Goal: Transaction & Acquisition: Book appointment/travel/reservation

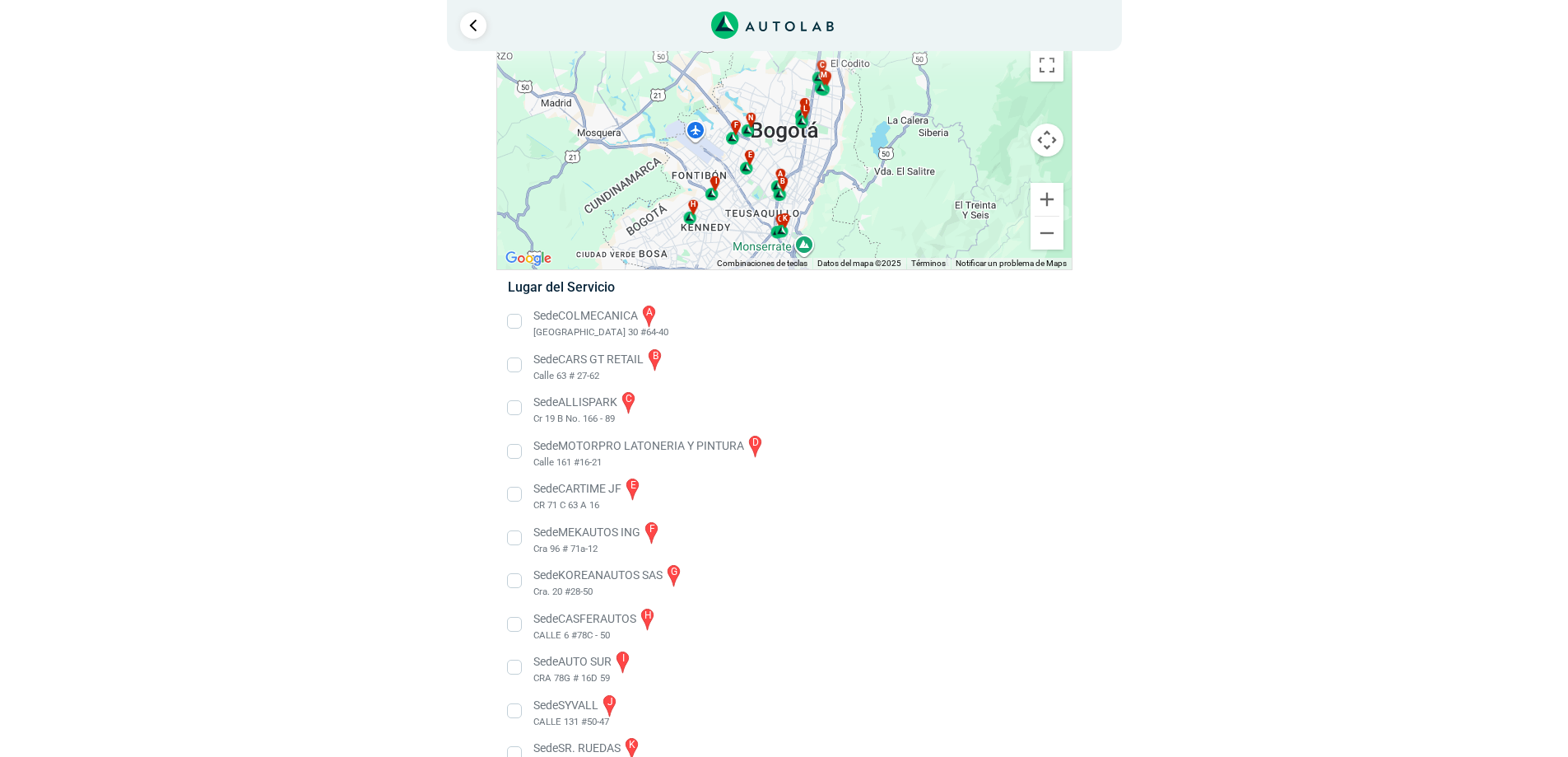
scroll to position [164, 0]
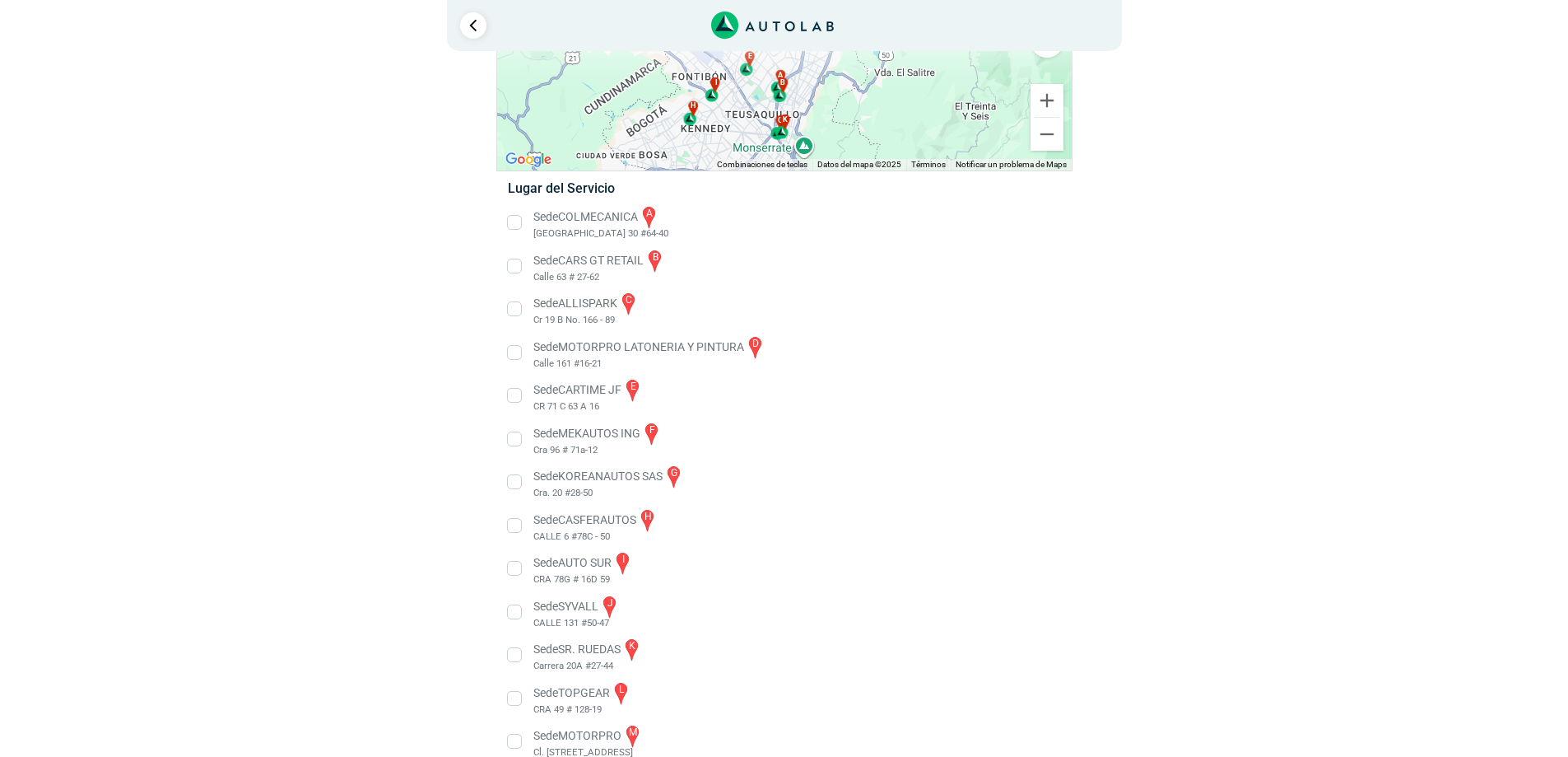
click at [514, 220] on li "Sede COLMECANICA a [GEOGRAPHIC_DATA] 30 #64-40" at bounding box center [784, 222] width 577 height 37
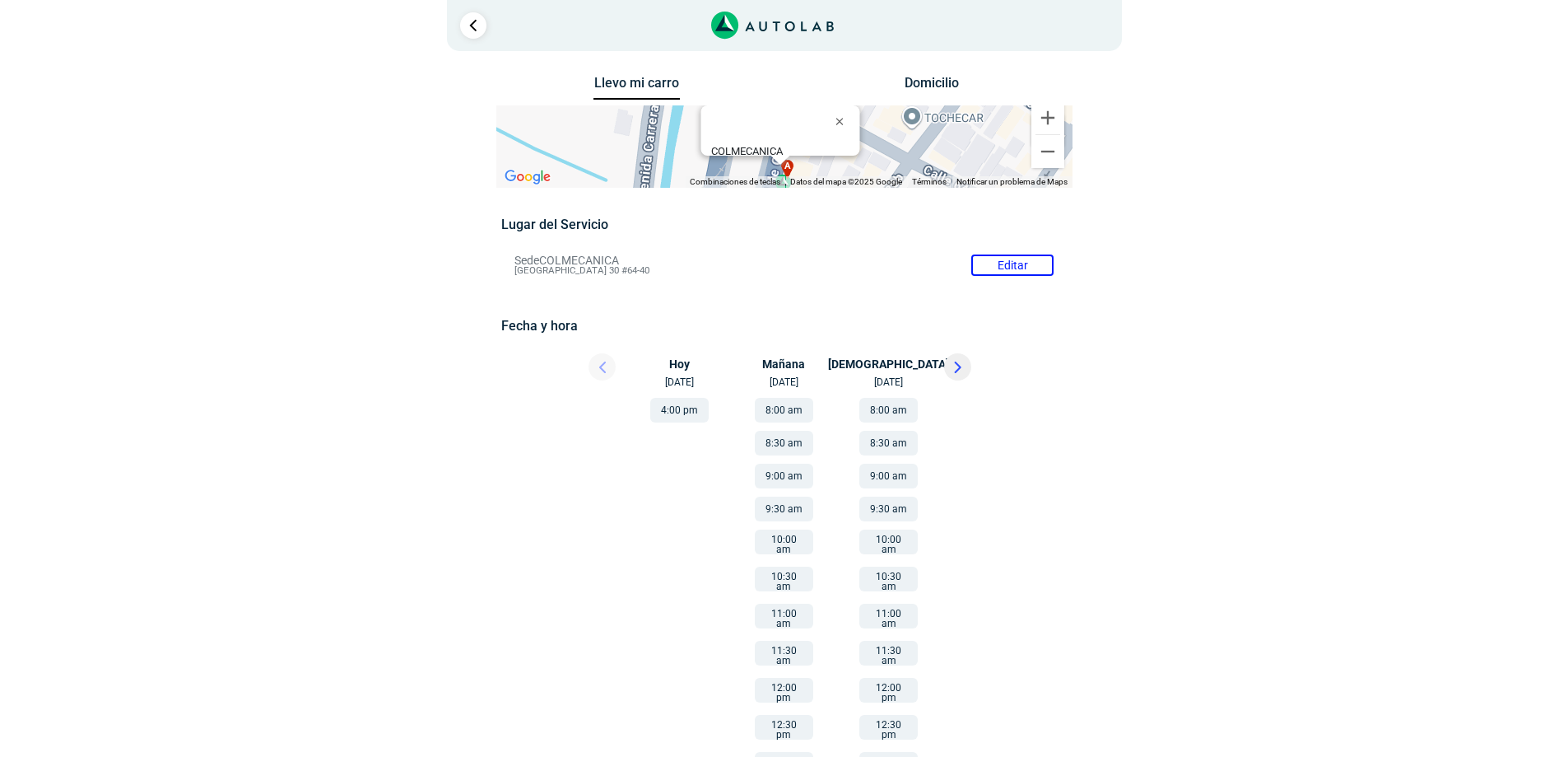
click at [678, 407] on button "4:00 pm" at bounding box center [679, 410] width 58 height 25
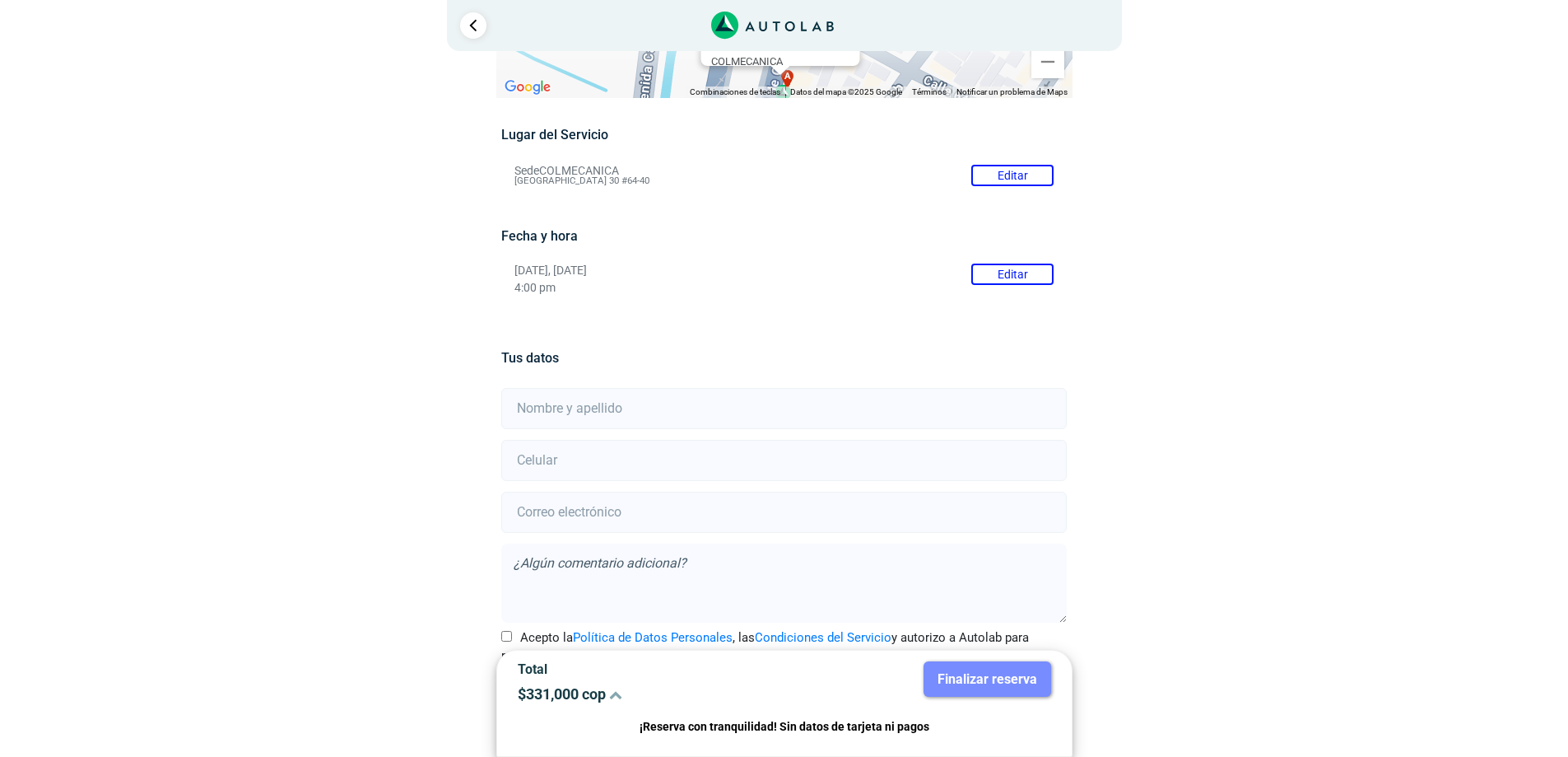
scroll to position [139, 0]
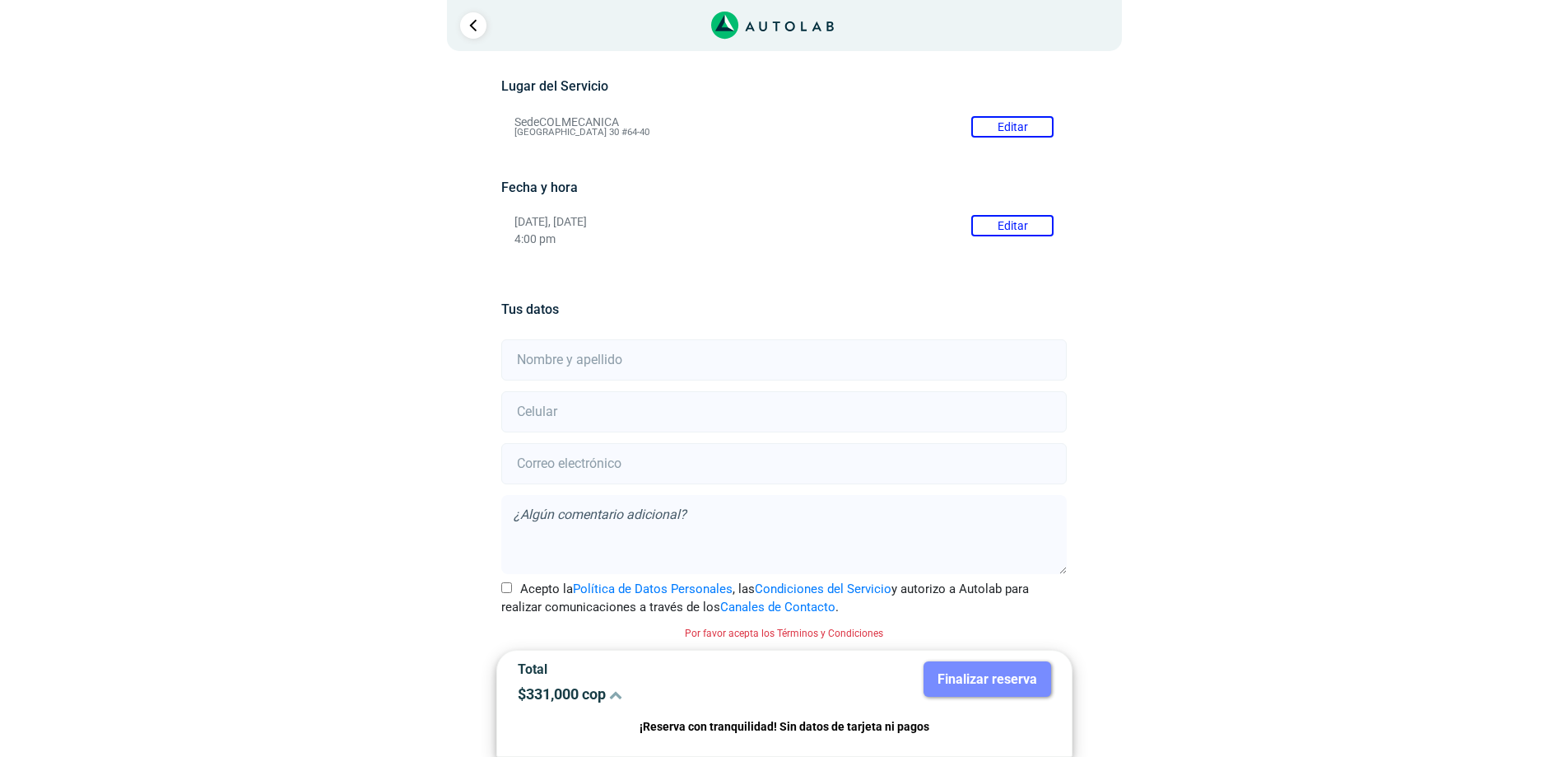
click at [586, 365] on input "text" at bounding box center [784, 360] width 566 height 42
type input "[PERSON_NAME]"
type input "[EMAIL_ADDRESS][DOMAIN_NAME]"
click at [574, 418] on input "number" at bounding box center [784, 412] width 566 height 42
type input "3213312235"
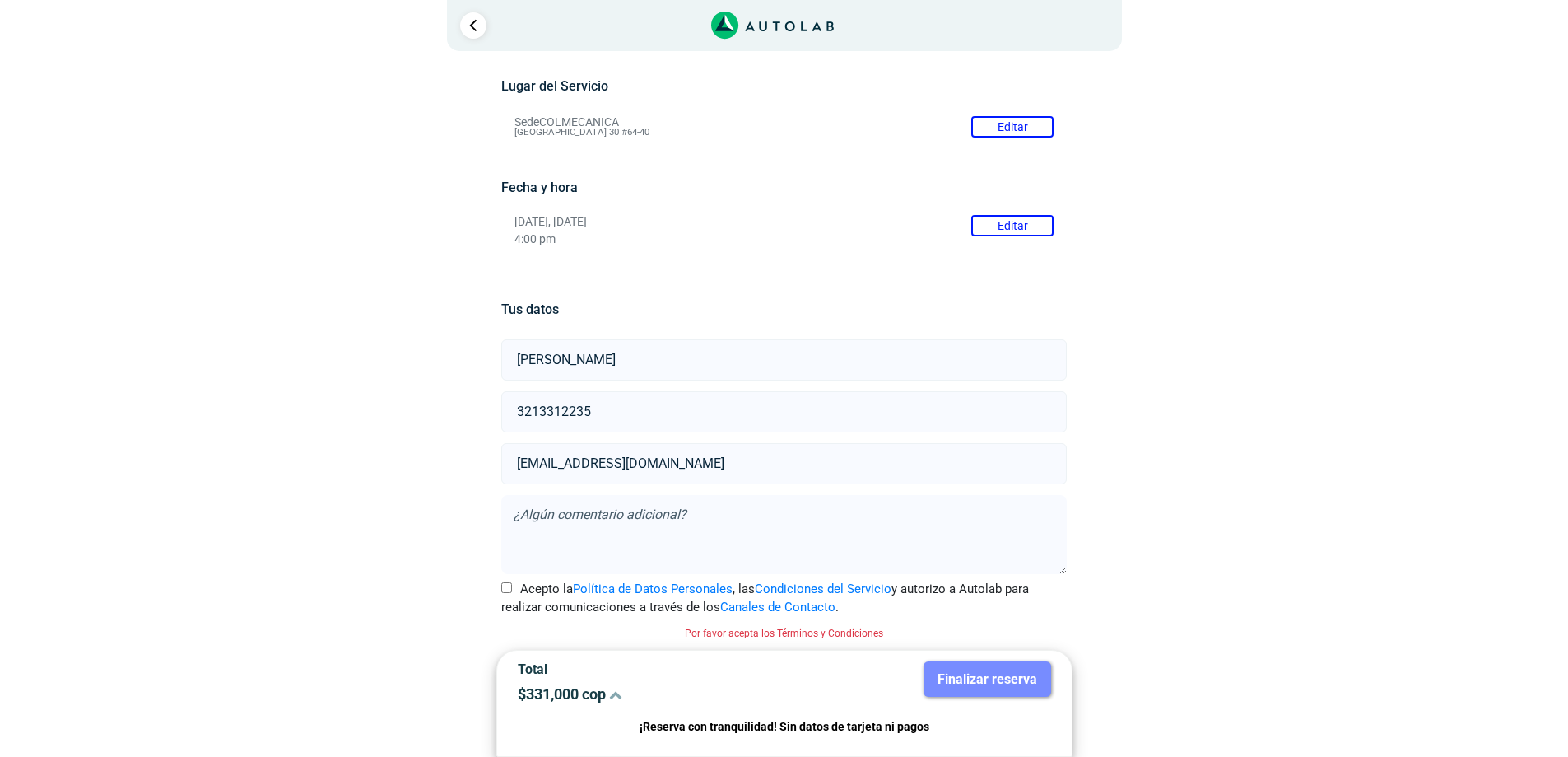
click at [508, 586] on input "Acepto la Política de Datos Personales , las Condiciones del Servicio y autoriz…" at bounding box center [507, 587] width 11 height 11
checkbox input "true"
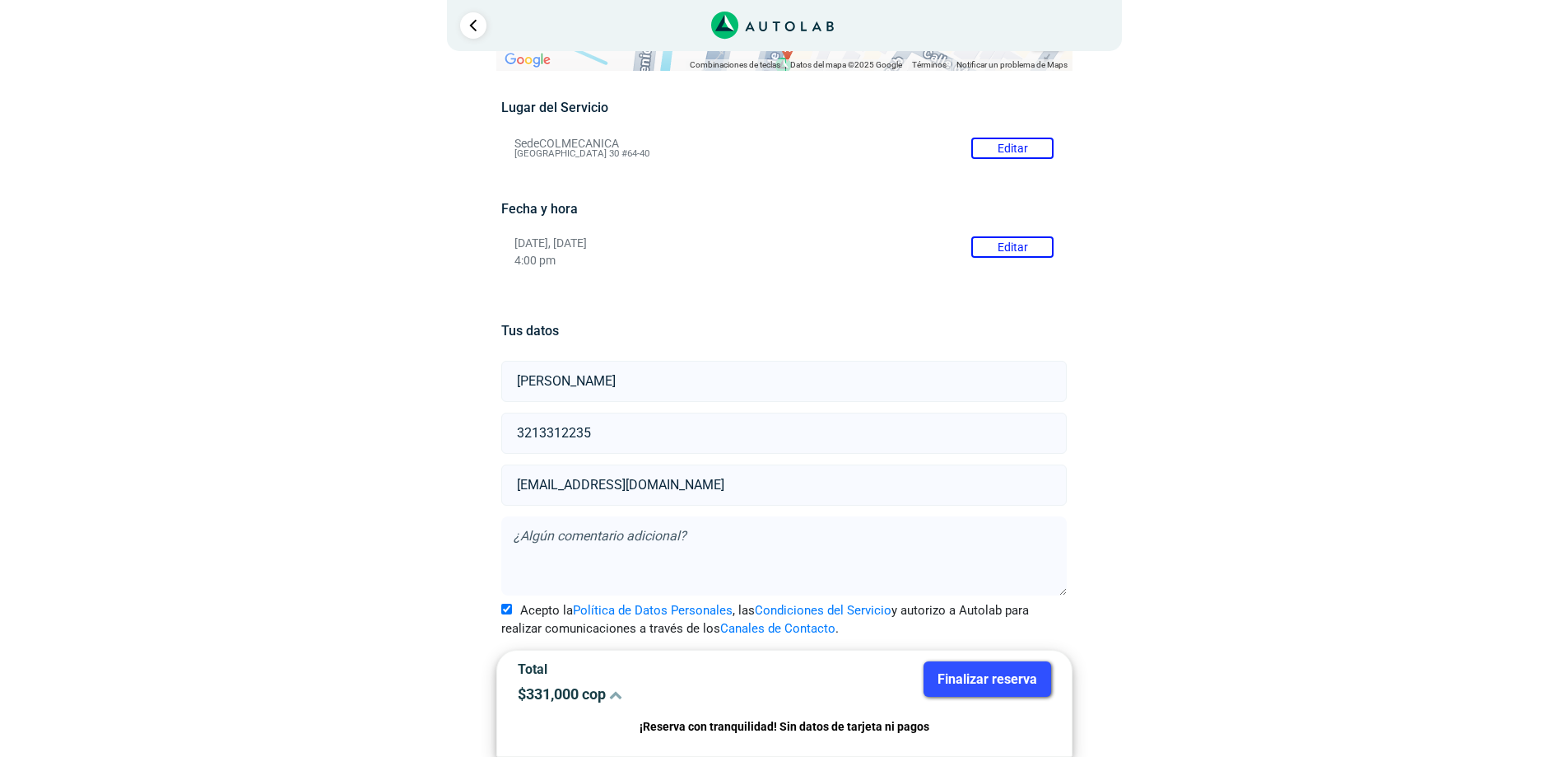
scroll to position [117, 0]
click at [998, 679] on button "Finalizar reserva" at bounding box center [986, 679] width 128 height 36
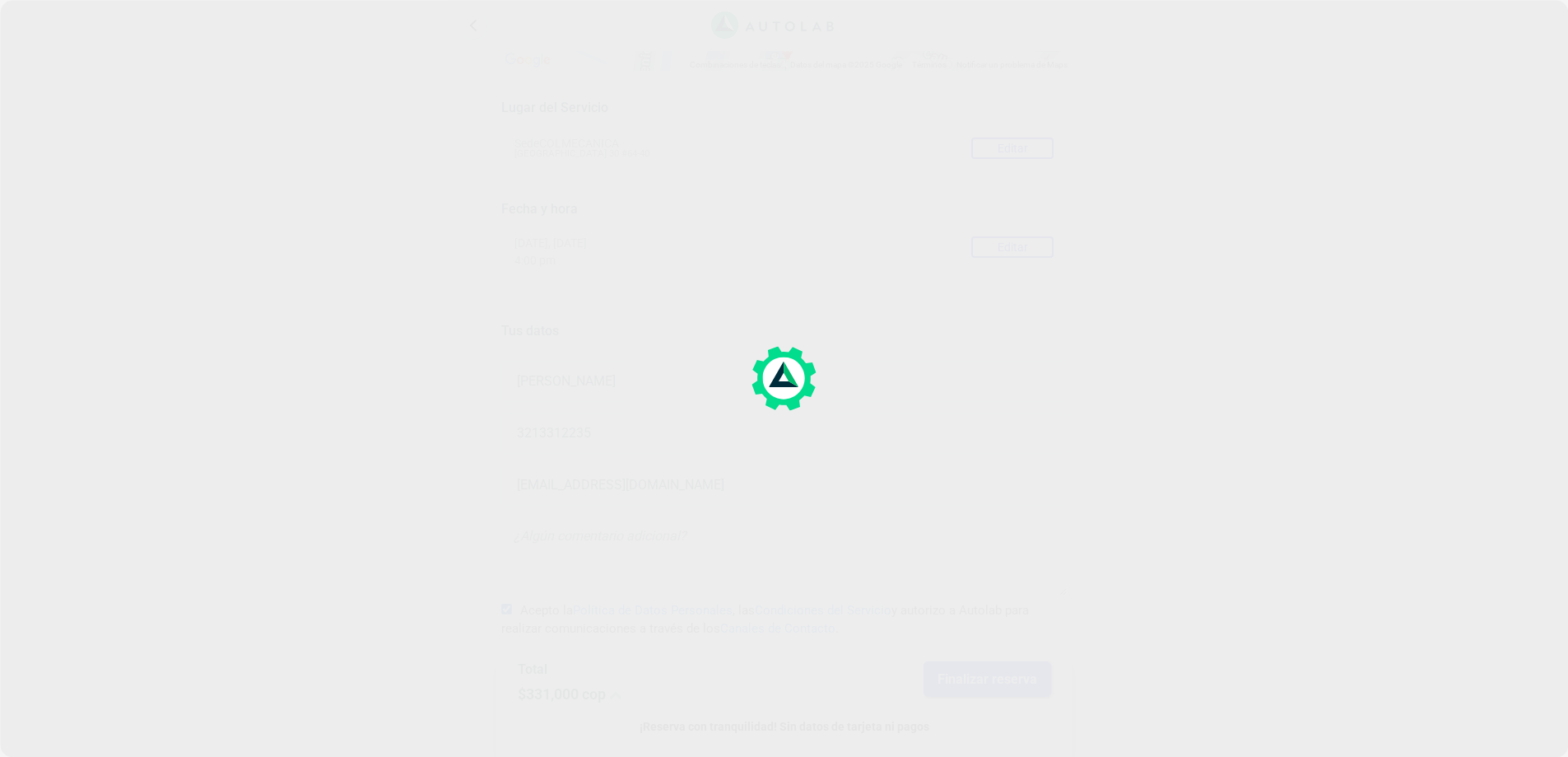
scroll to position [0, 0]
